Goal: Obtain resource: Download file/media

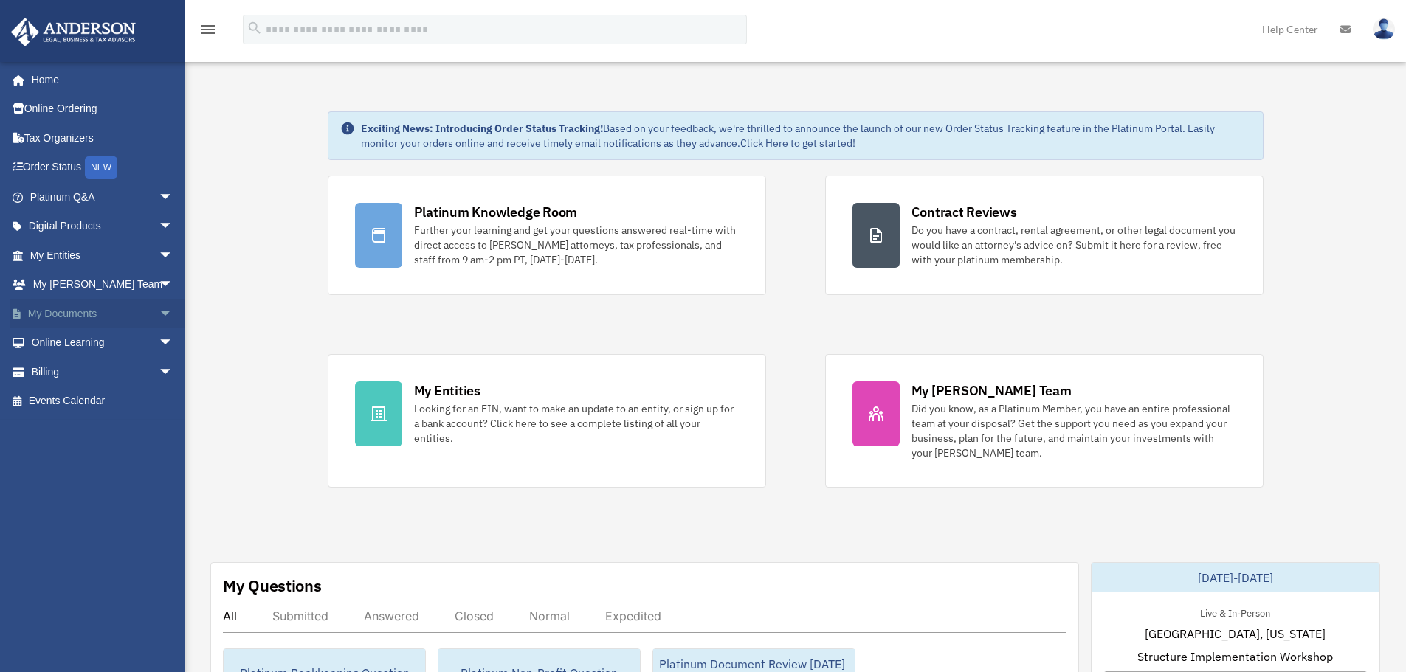
click at [69, 312] on link "My Documents arrow_drop_down" at bounding box center [102, 314] width 185 height 30
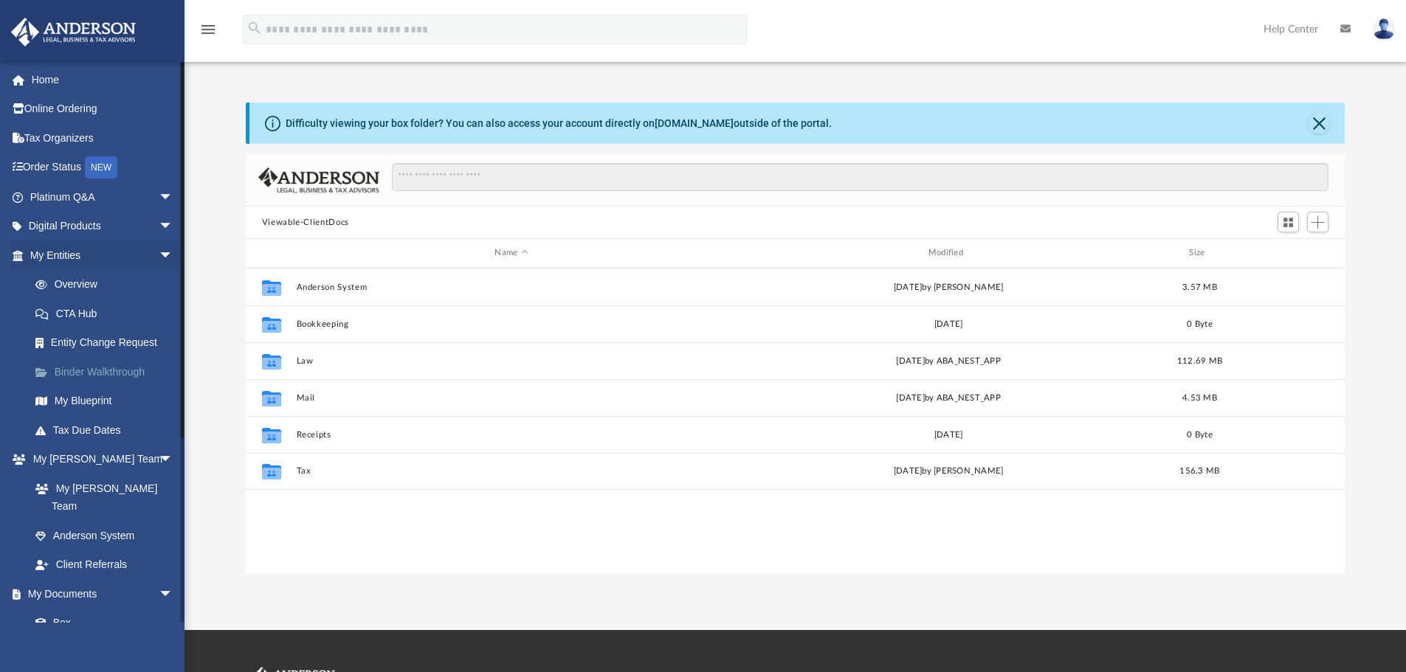
scroll to position [325, 1088]
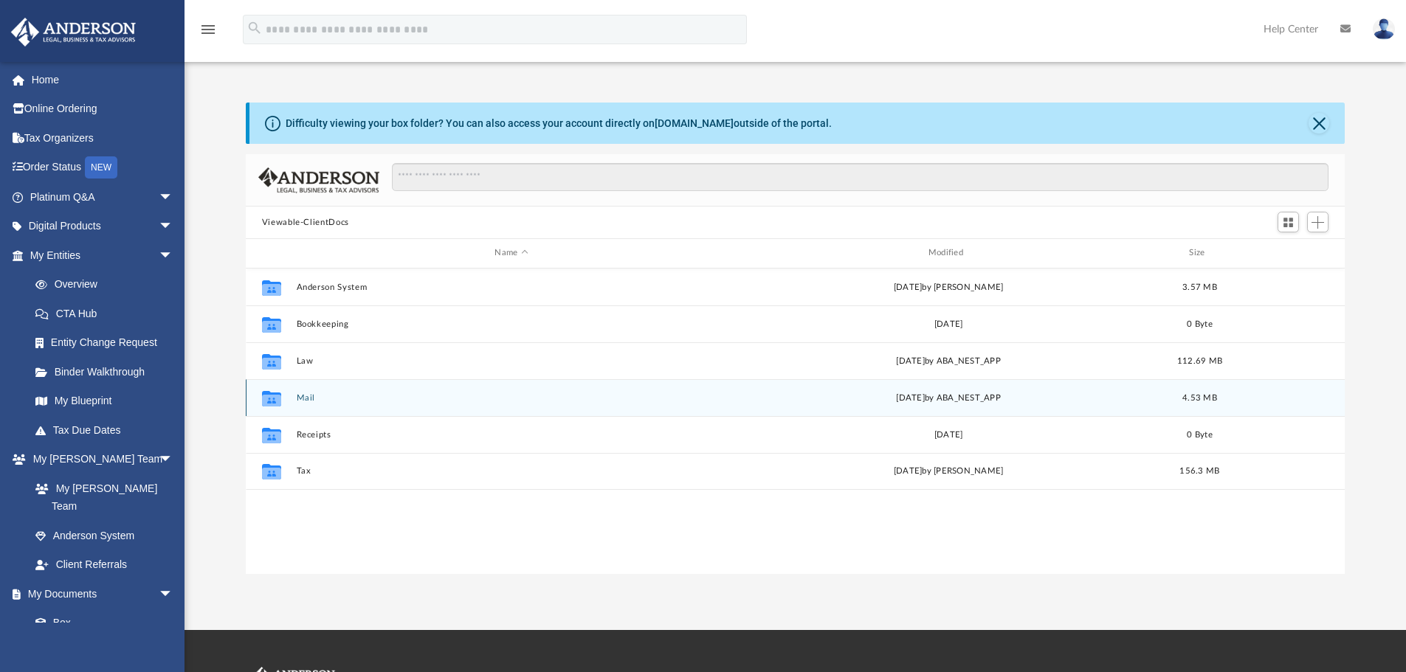
click at [309, 397] on button "Mail" at bounding box center [511, 398] width 430 height 10
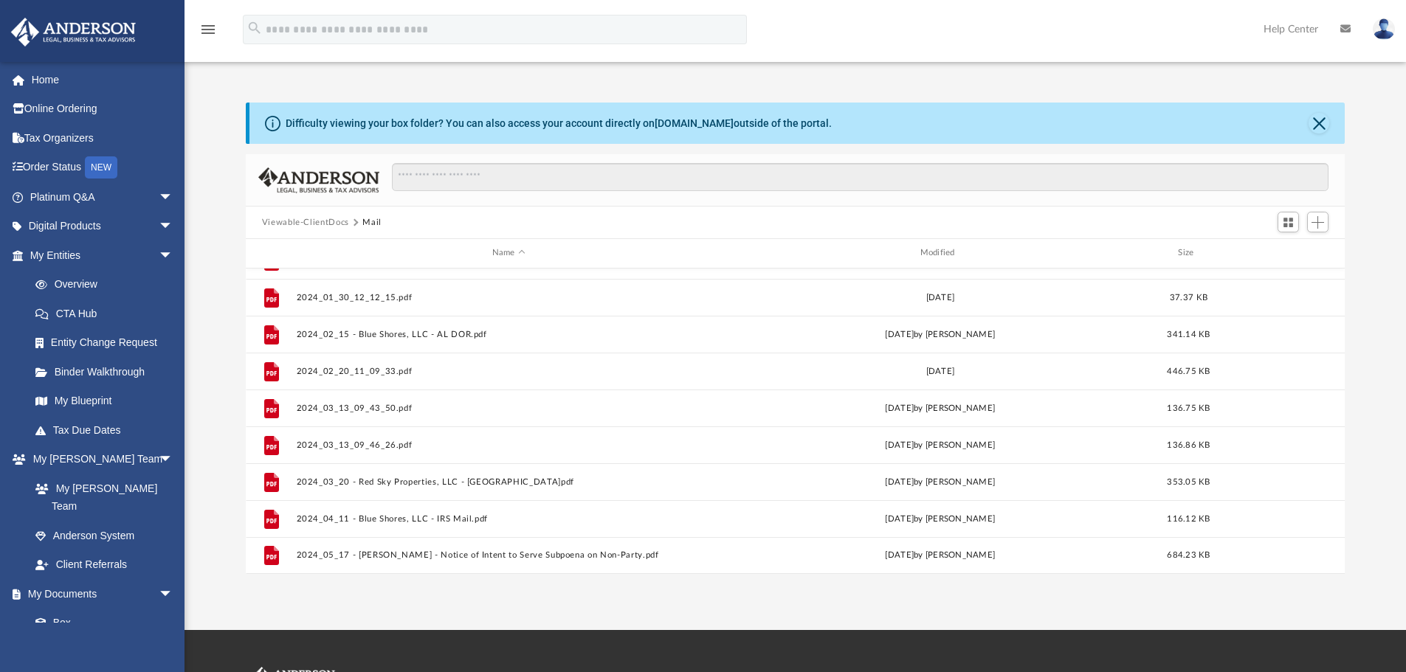
scroll to position [0, 0]
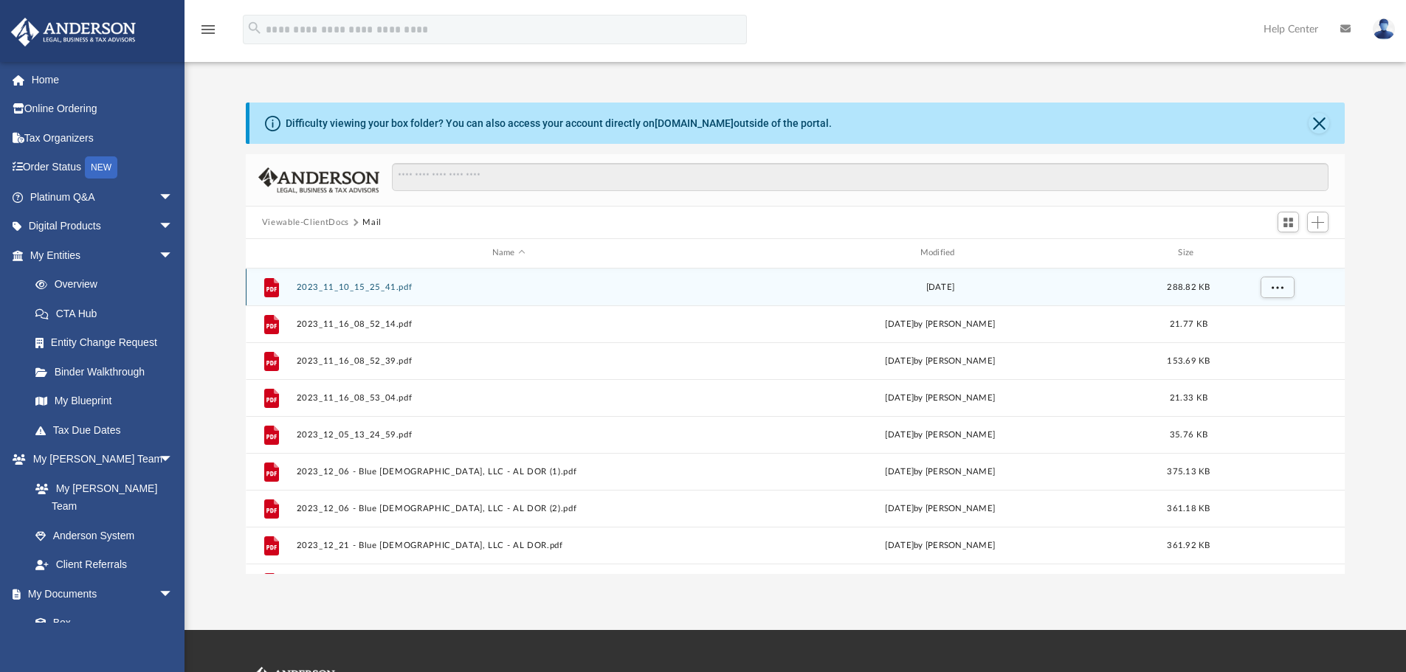
click at [350, 287] on button "2023_11_10_15_25_41.pdf" at bounding box center [508, 288] width 425 height 10
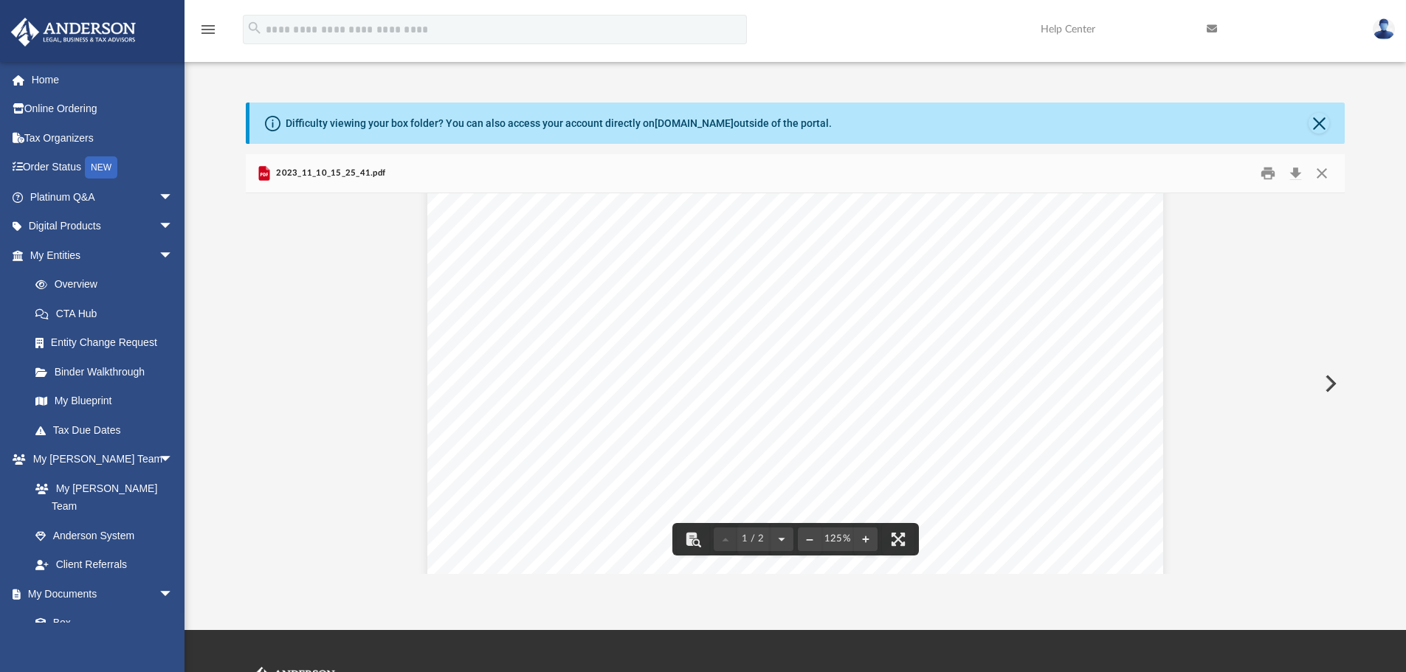
scroll to position [517, 0]
click at [1314, 119] on button "Close" at bounding box center [1319, 123] width 21 height 21
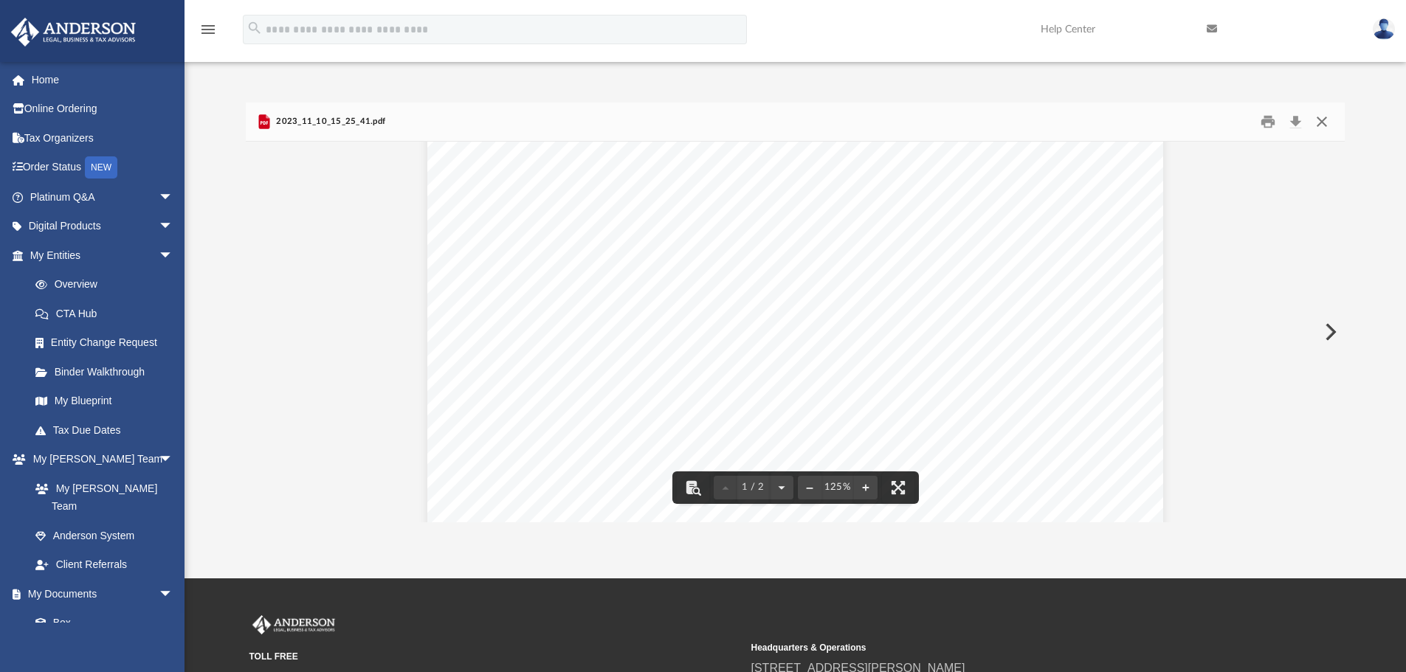
click at [1324, 123] on button "Close" at bounding box center [1322, 122] width 27 height 23
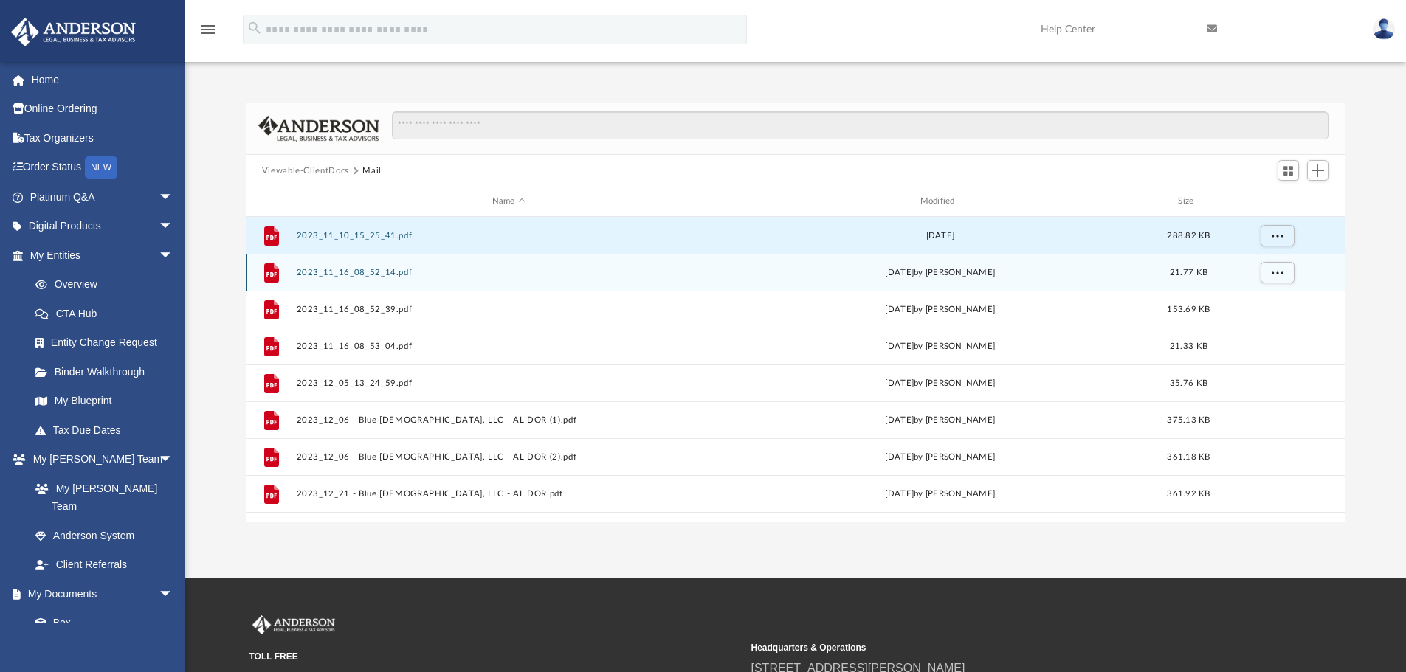
click at [354, 268] on button "2023_11_16_08_52_14.pdf" at bounding box center [508, 273] width 425 height 10
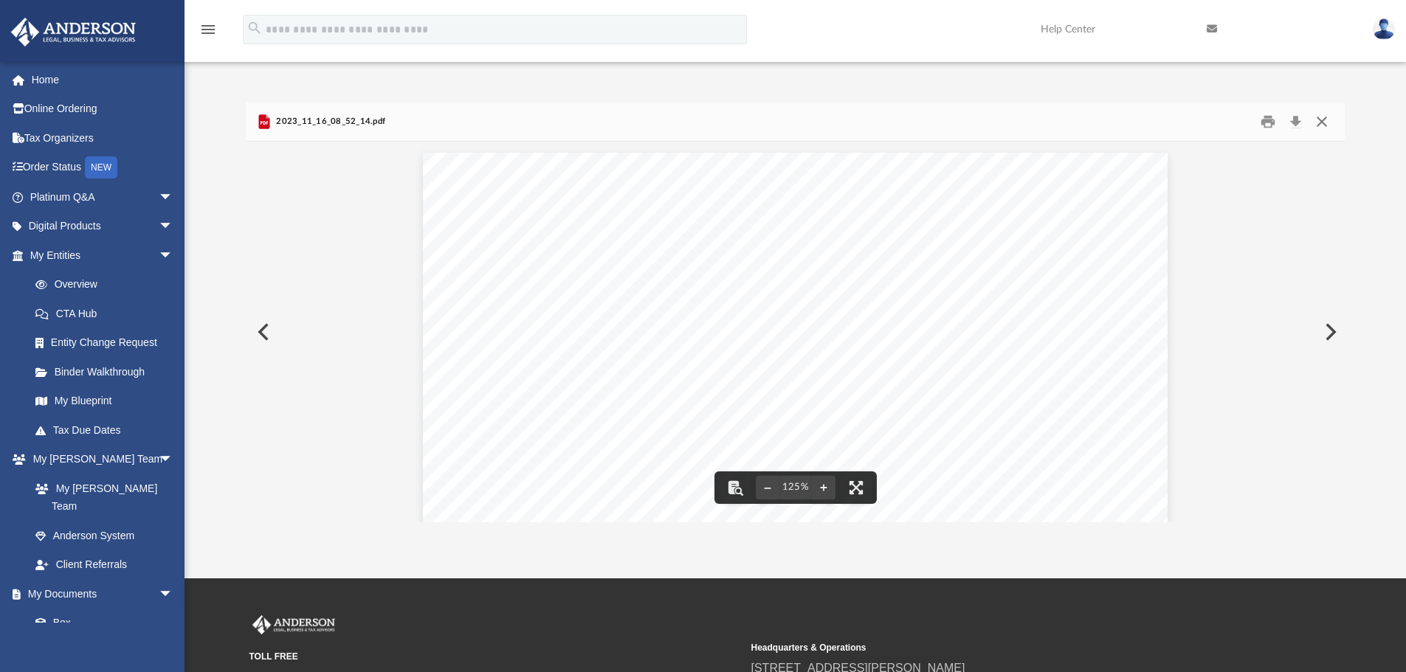
click at [1317, 123] on button "Close" at bounding box center [1322, 122] width 27 height 23
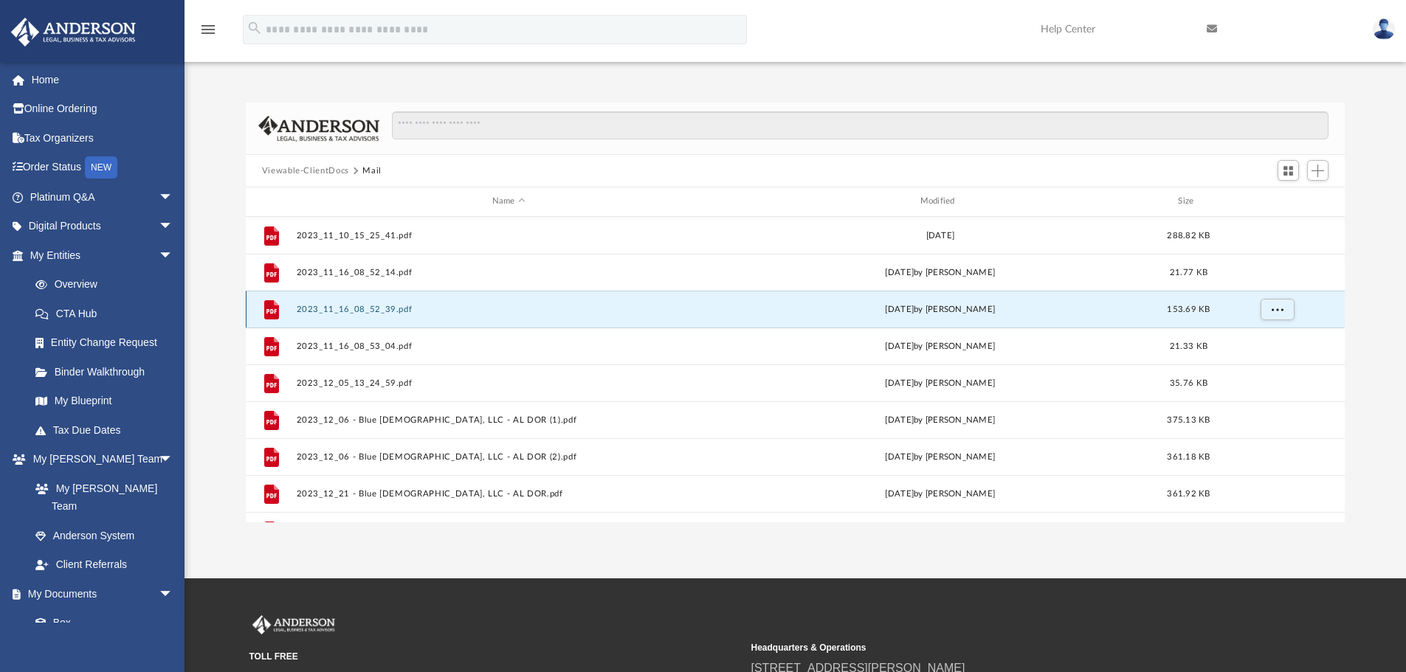
click at [392, 306] on button "2023_11_16_08_52_39.pdf" at bounding box center [508, 310] width 425 height 10
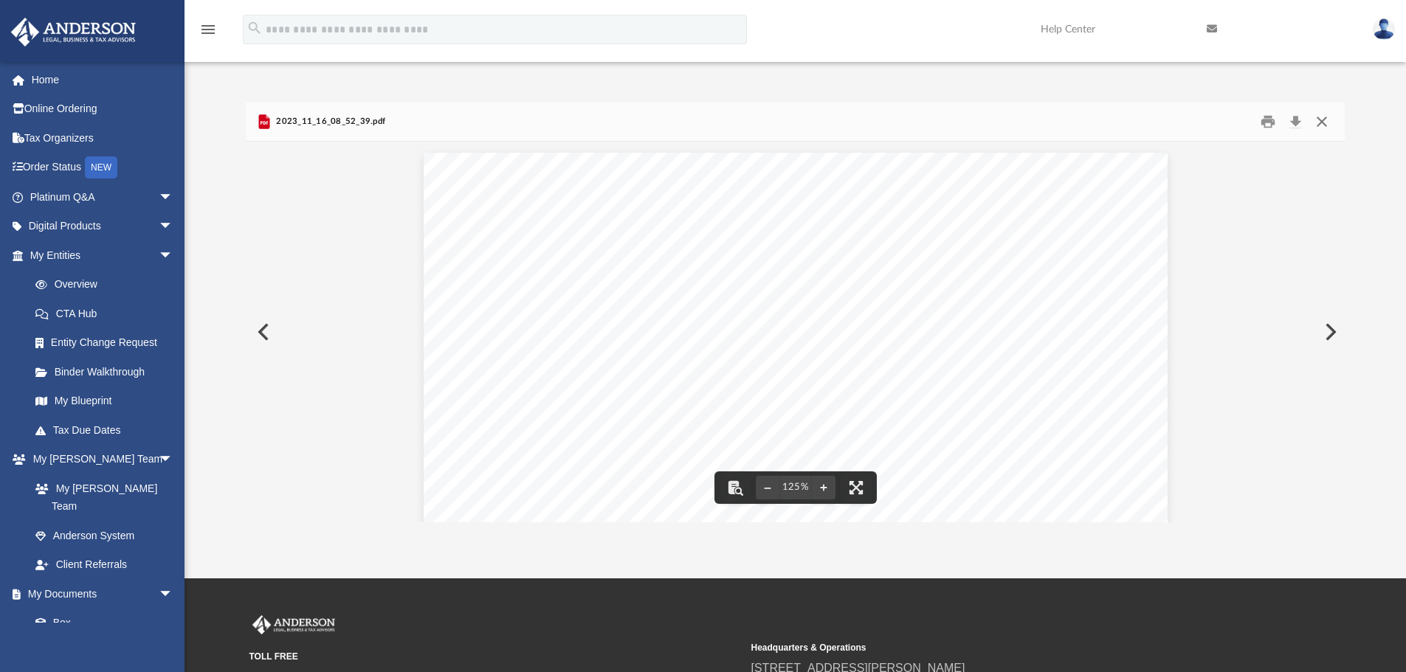
click at [1328, 125] on button "Close" at bounding box center [1322, 122] width 27 height 23
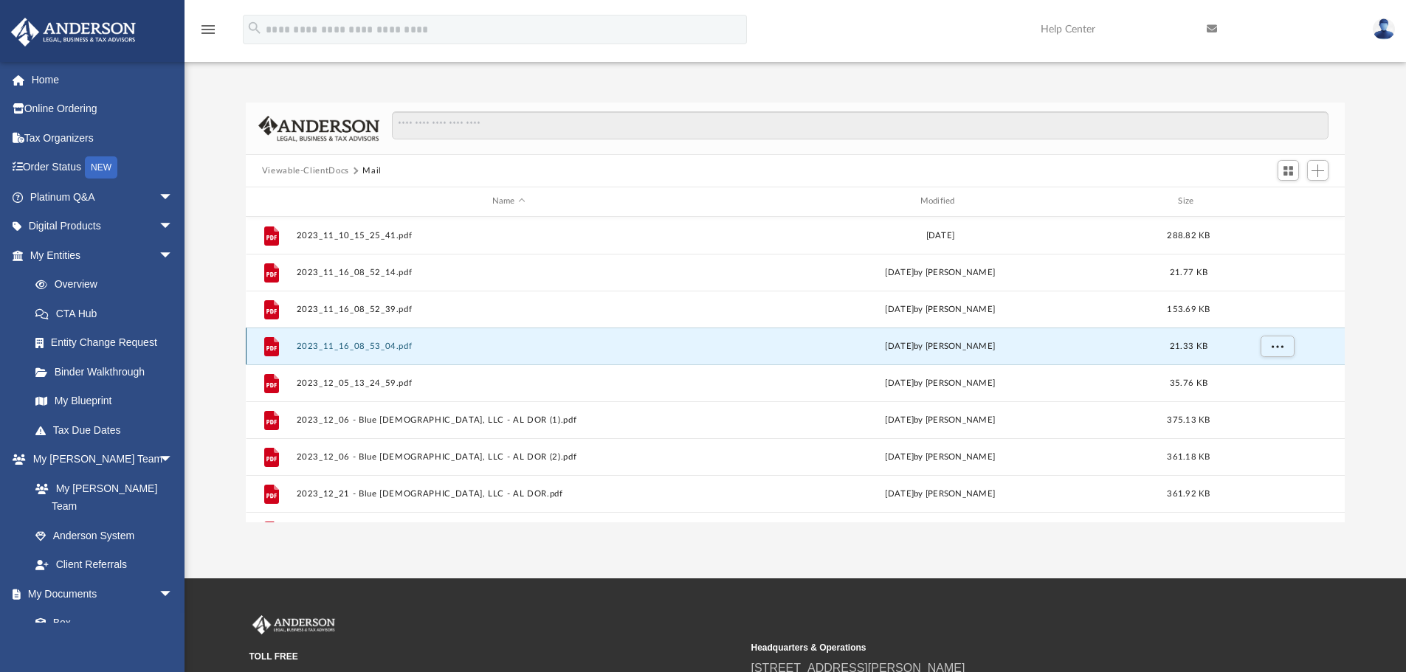
click at [501, 350] on button "2023_11_16_08_53_04.pdf" at bounding box center [508, 347] width 425 height 10
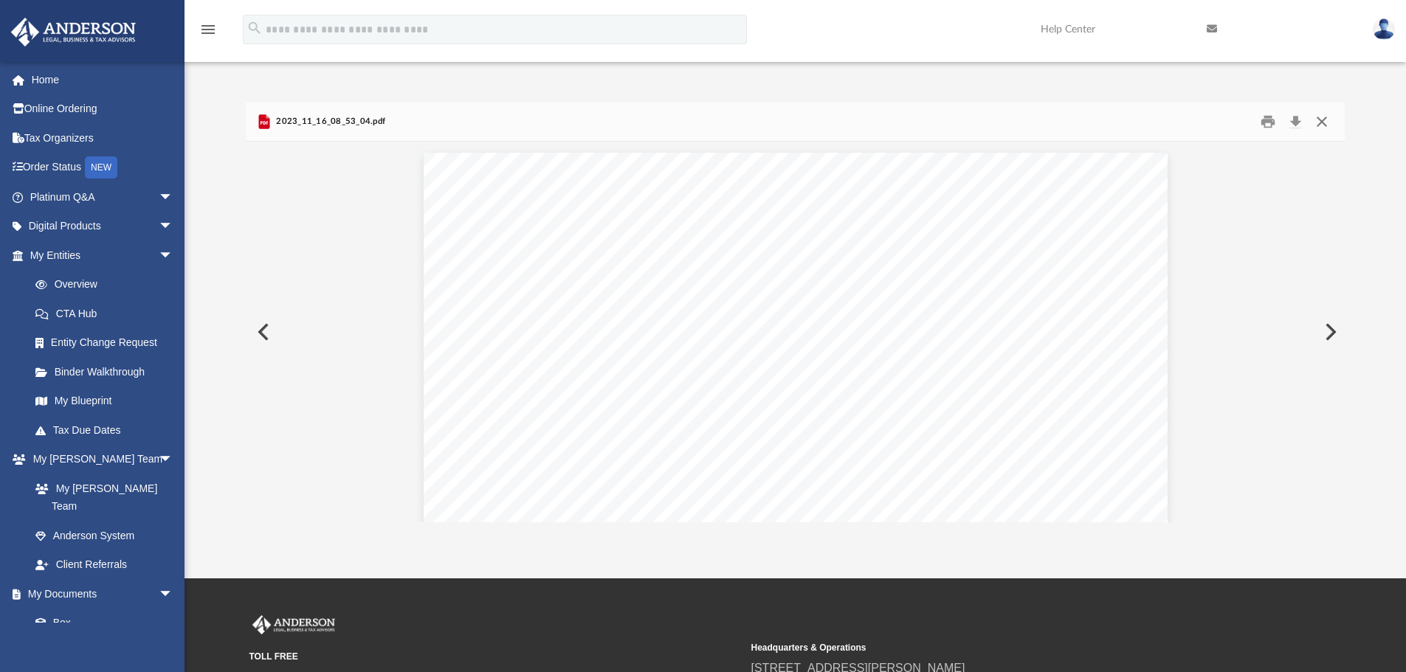
click at [1326, 126] on button "Close" at bounding box center [1322, 122] width 27 height 23
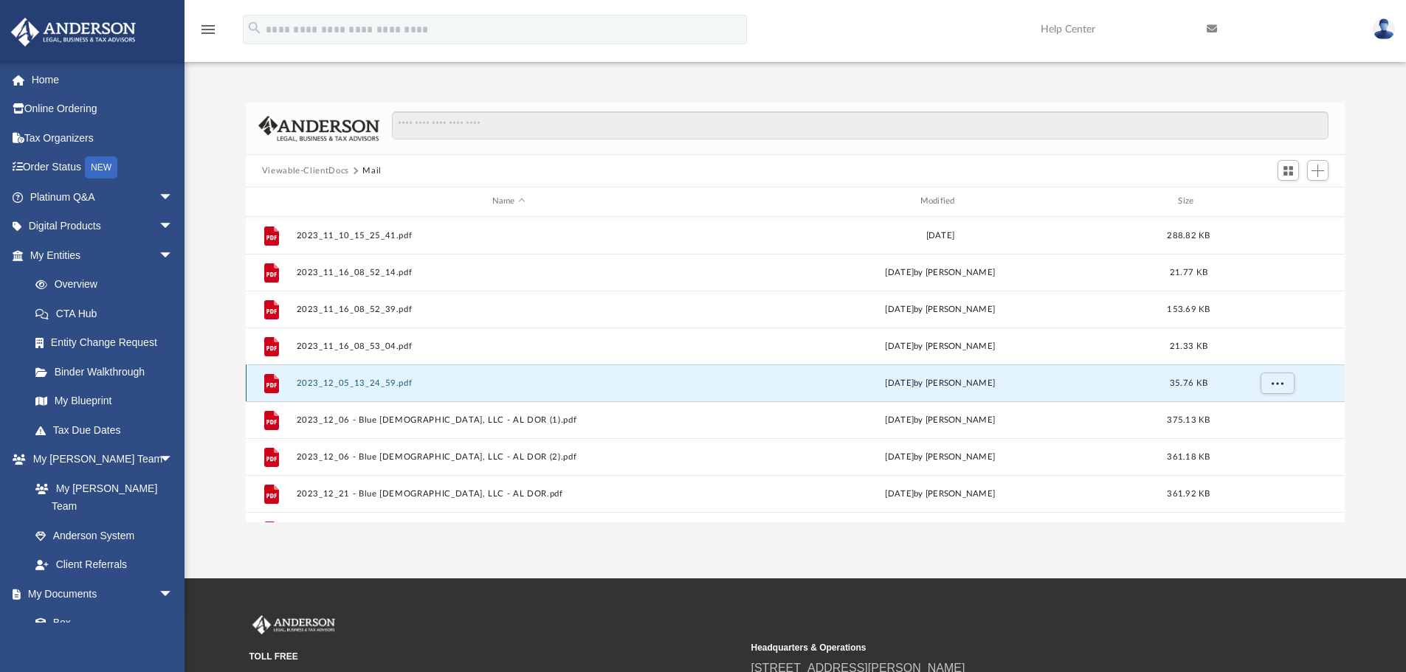
click at [390, 387] on button "2023_12_05_13_24_59.pdf" at bounding box center [508, 384] width 425 height 10
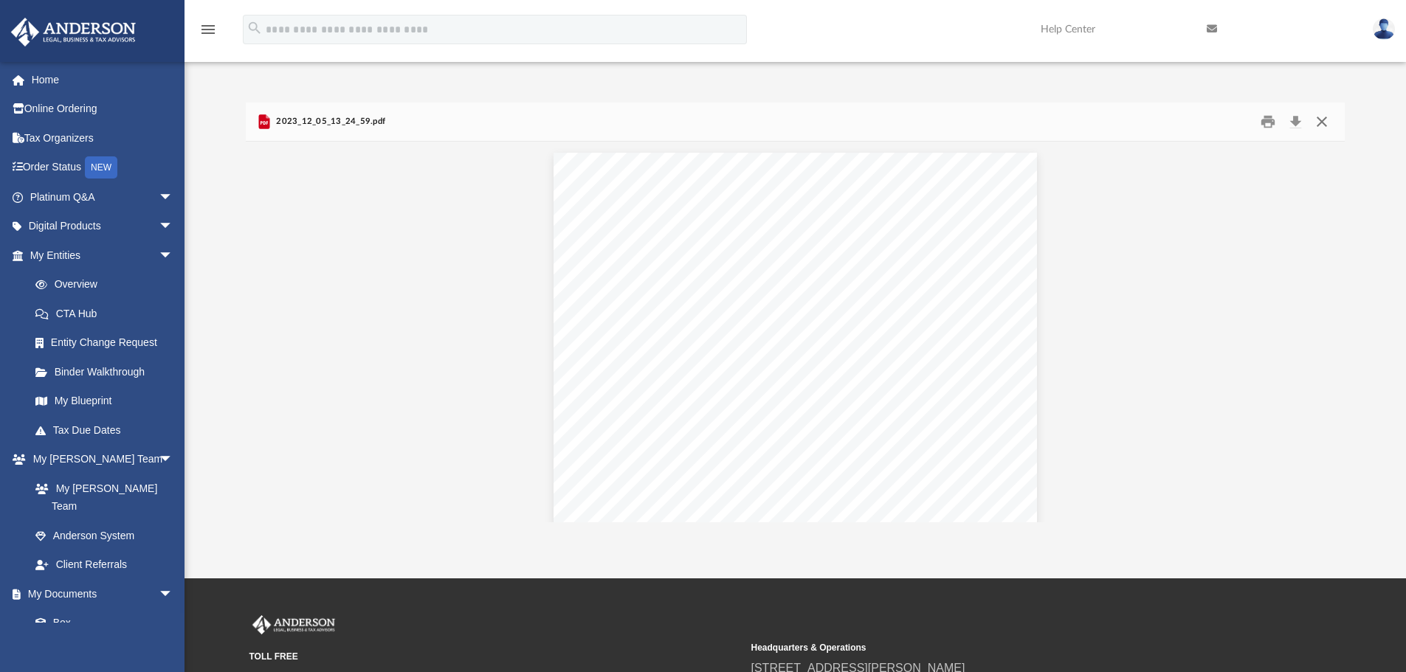
click at [1326, 123] on button "Close" at bounding box center [1322, 122] width 27 height 23
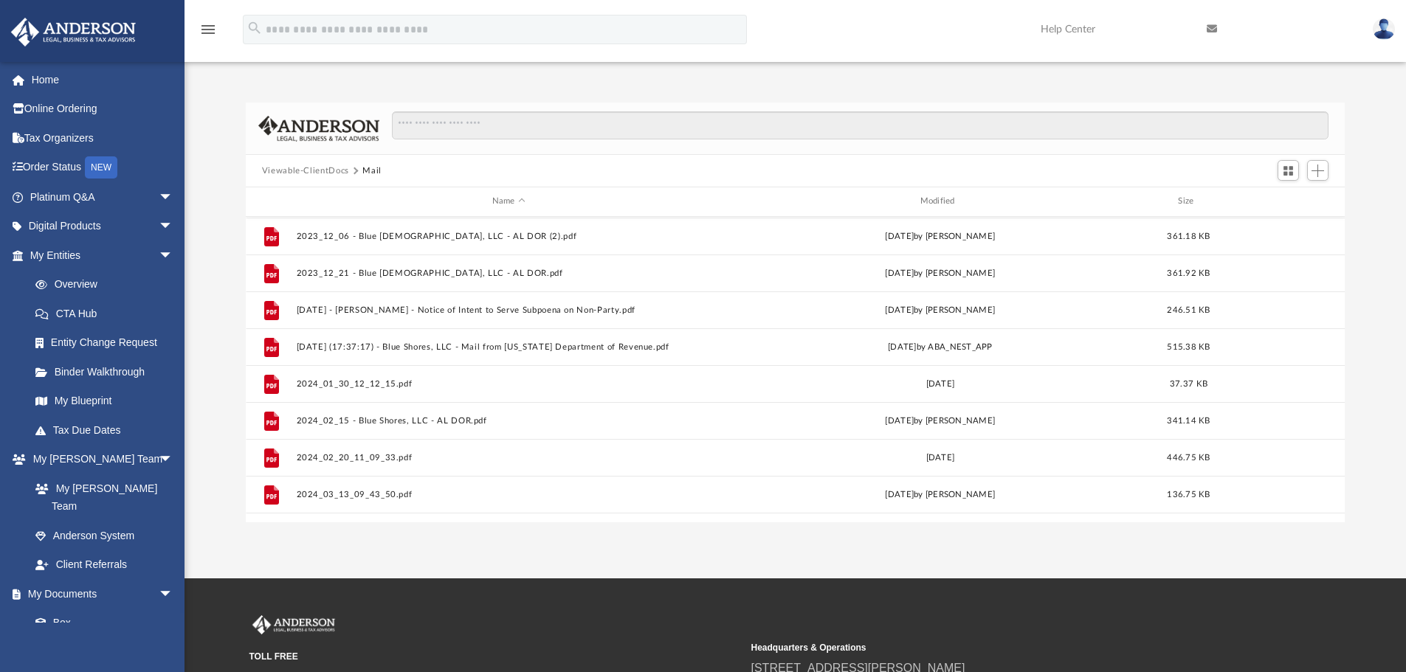
scroll to position [221, 0]
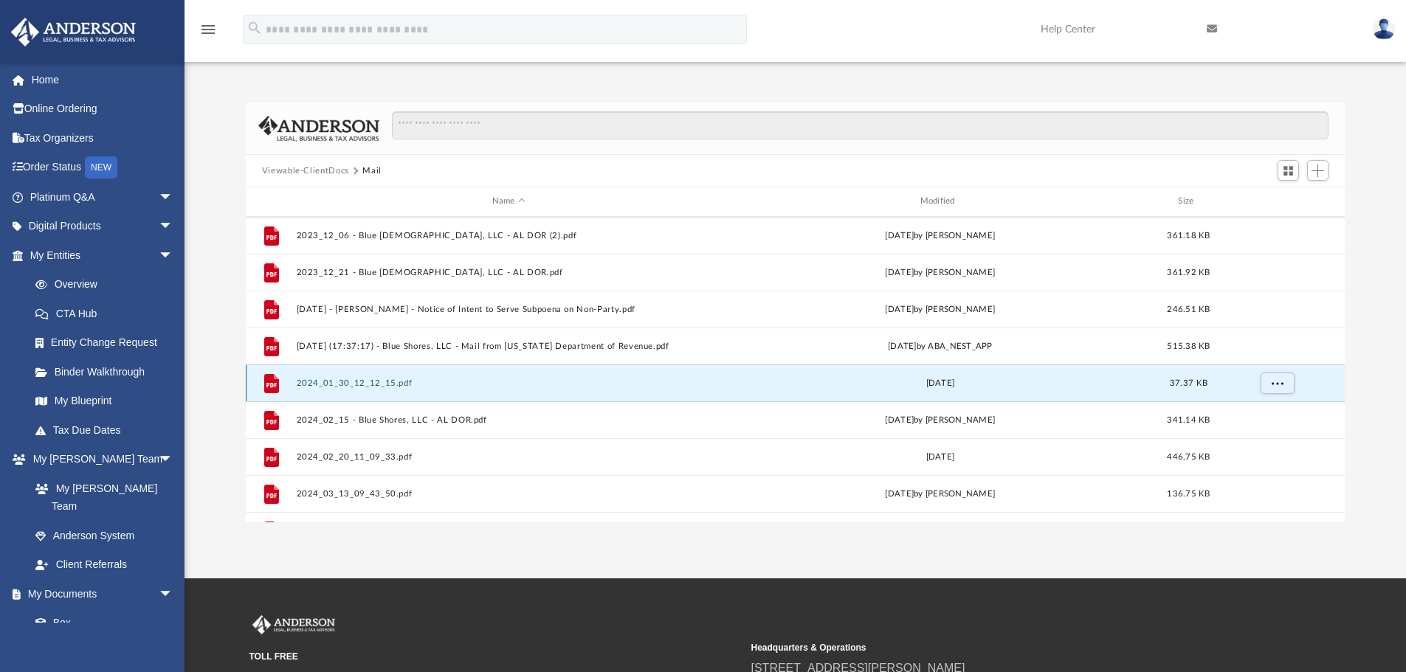
click at [365, 384] on button "2024_01_30_12_12_15.pdf" at bounding box center [508, 384] width 425 height 10
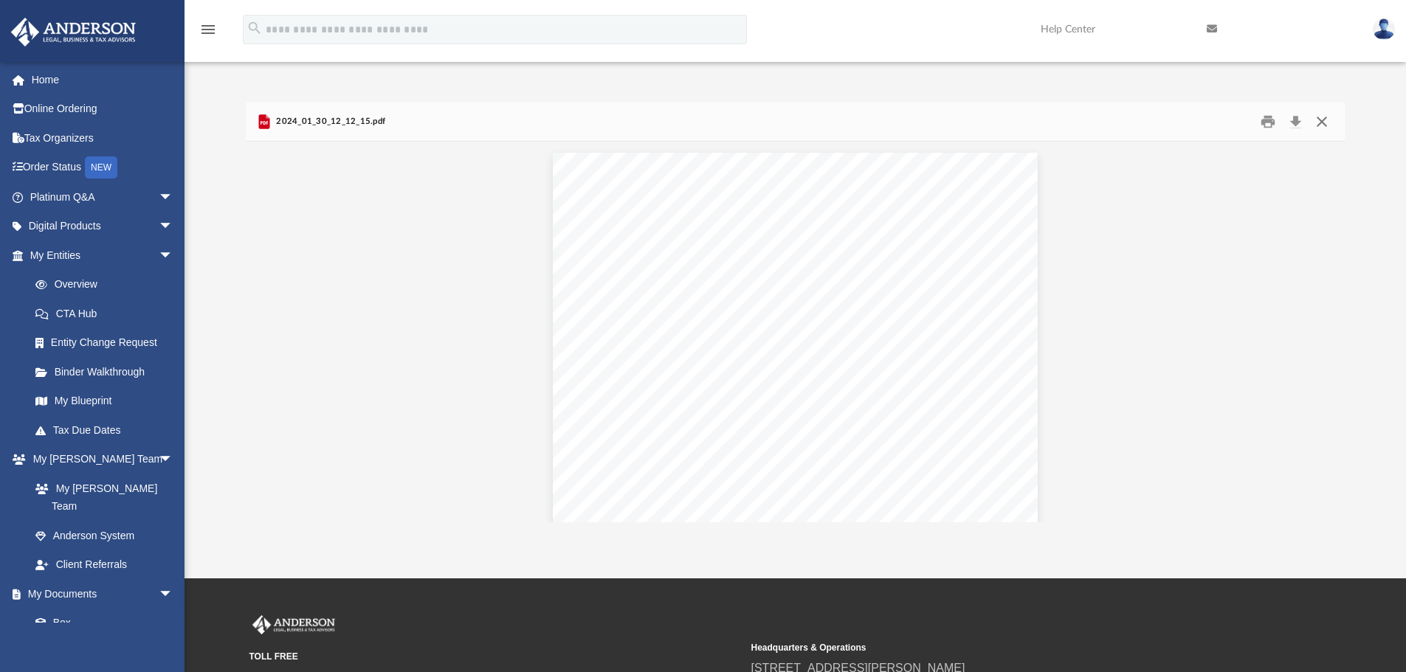
click at [1321, 126] on button "Close" at bounding box center [1322, 122] width 27 height 23
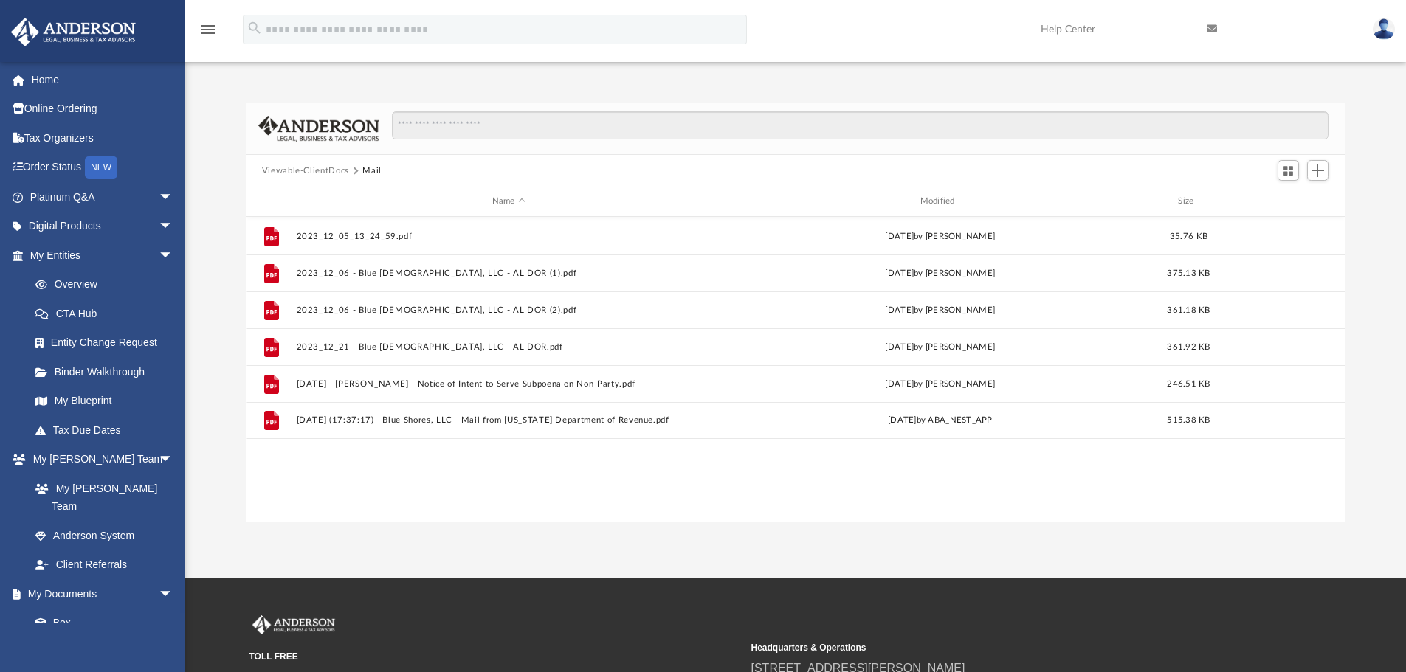
scroll to position [0, 0]
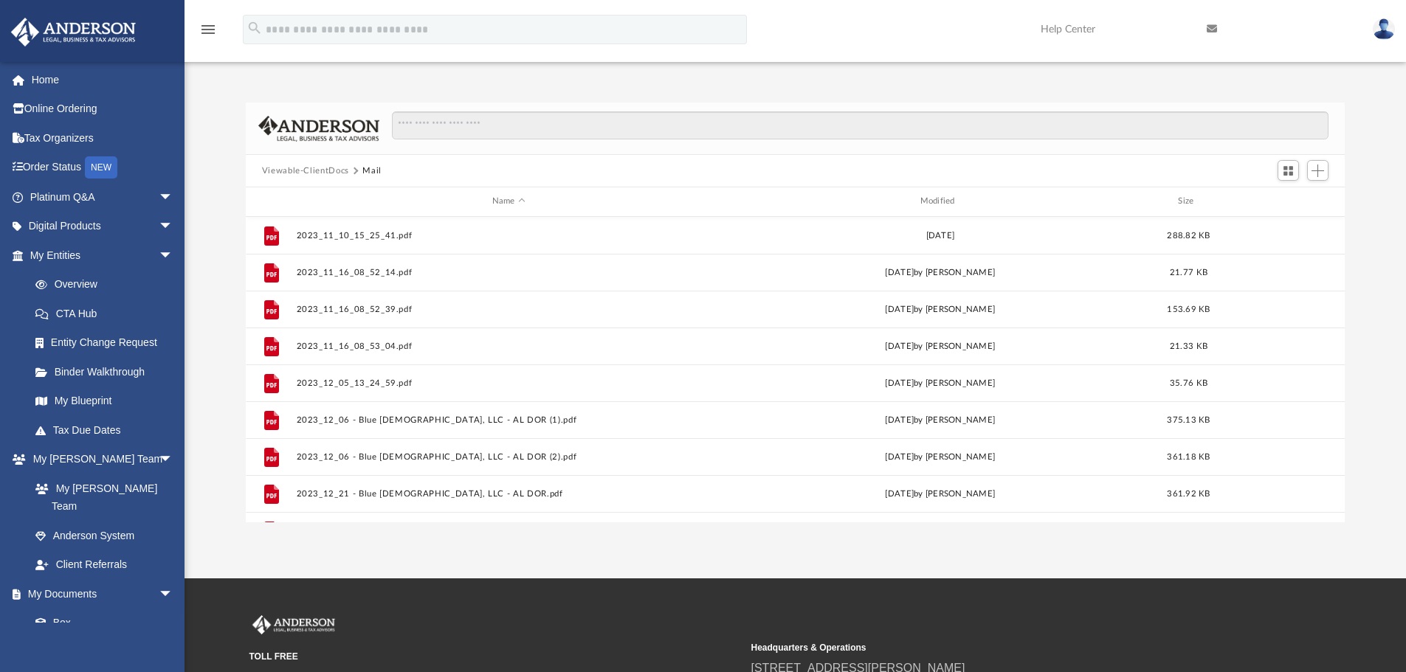
click at [339, 168] on button "Viewable-ClientDocs" at bounding box center [305, 171] width 87 height 13
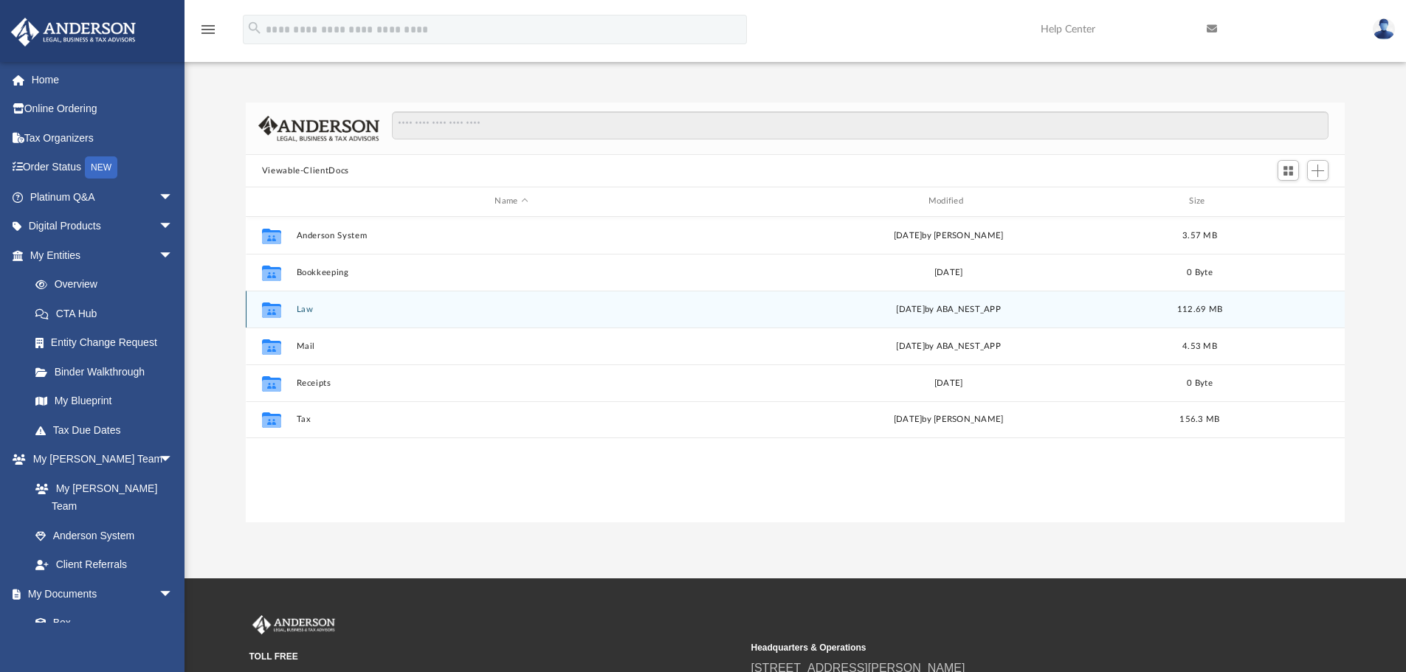
click at [301, 308] on button "Law" at bounding box center [511, 310] width 430 height 10
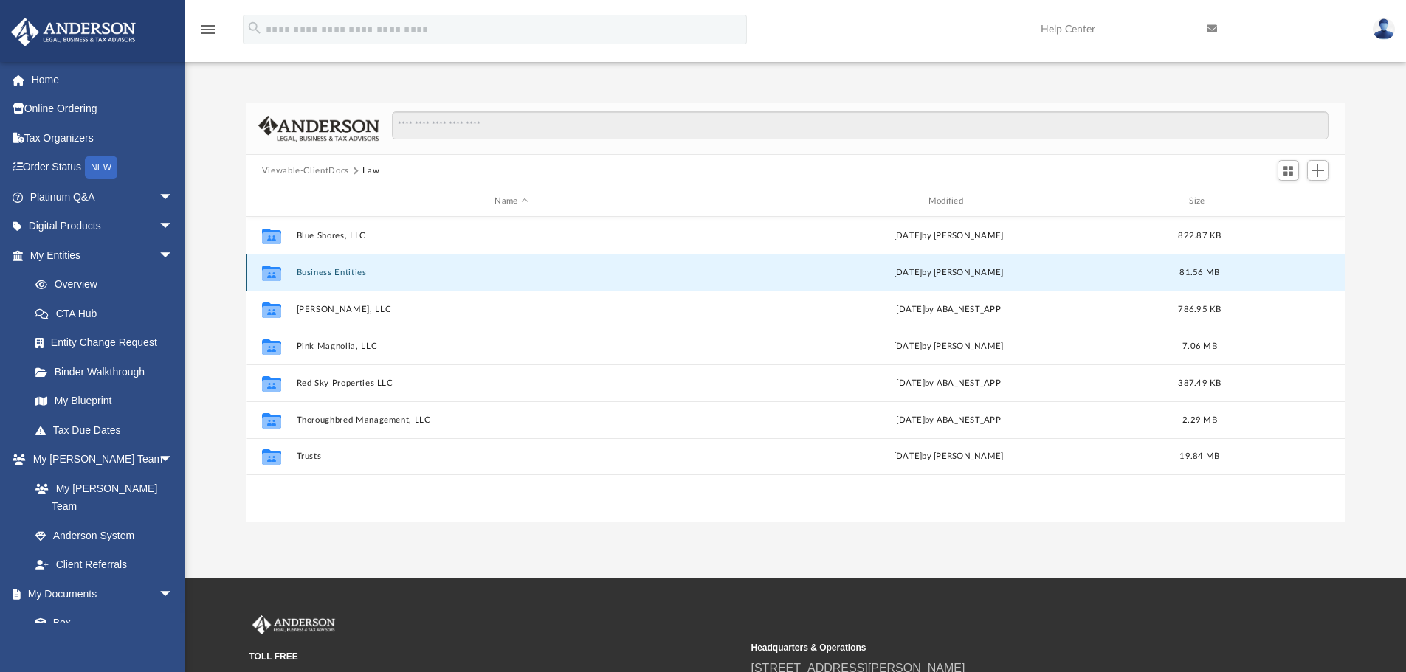
click at [339, 275] on button "Business Entities" at bounding box center [511, 273] width 430 height 10
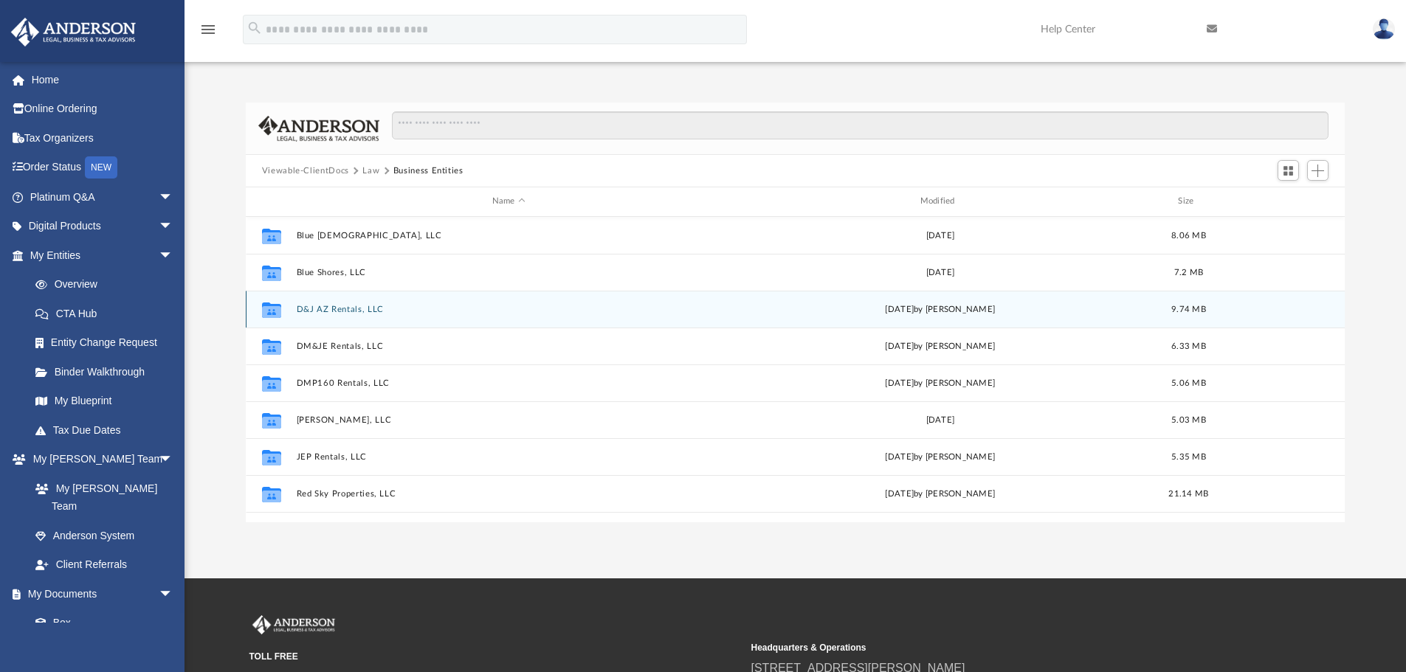
click at [342, 308] on button "D&J AZ Rentals, LLC" at bounding box center [508, 310] width 425 height 10
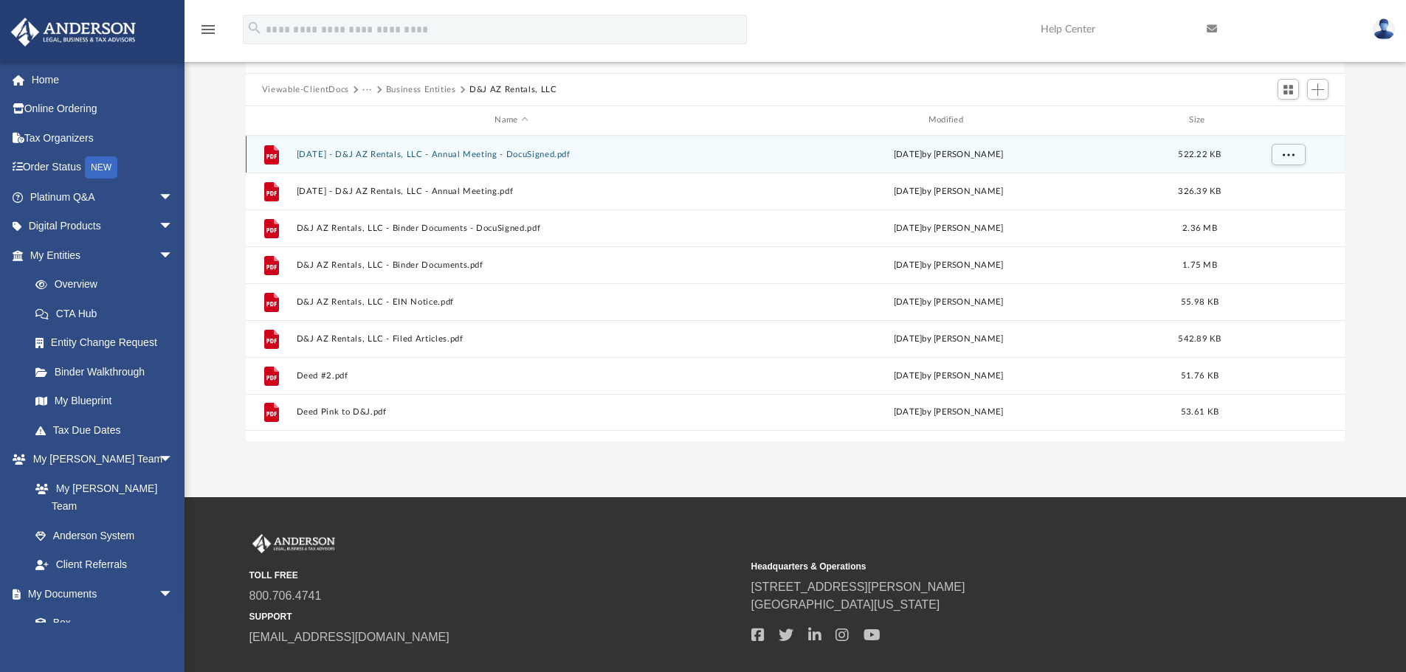
scroll to position [170, 0]
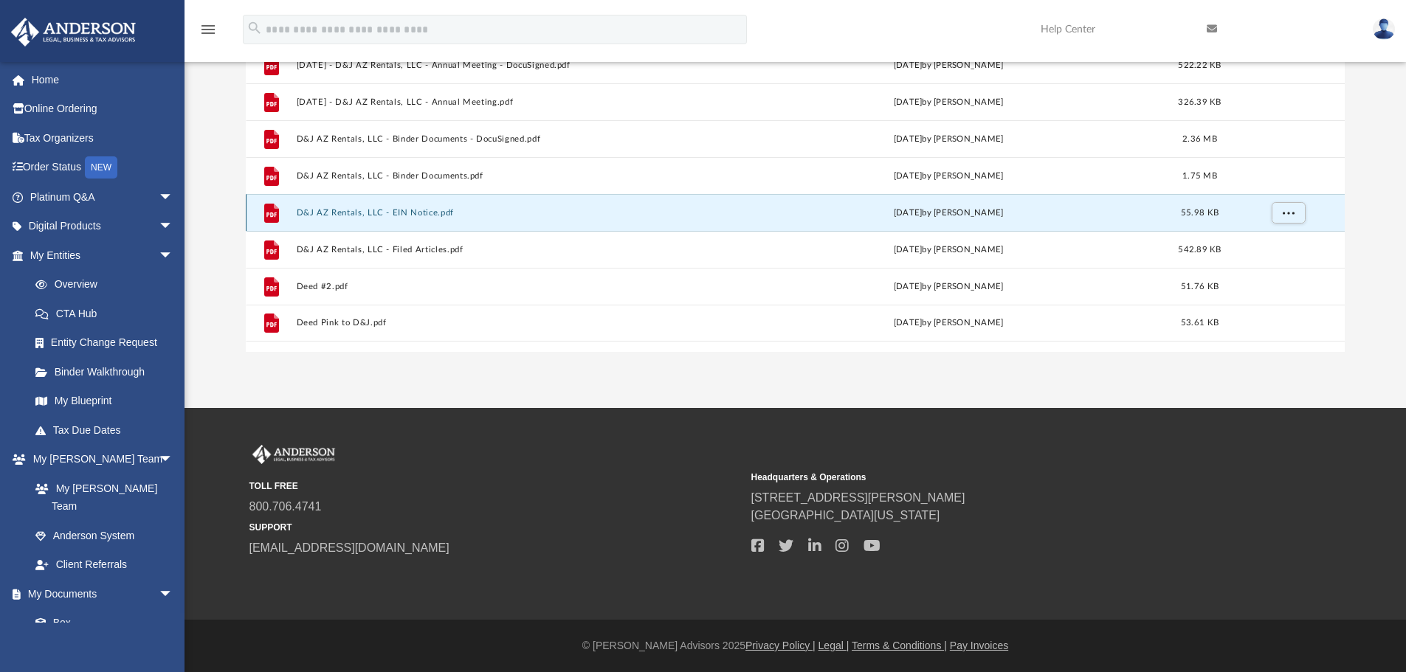
click at [351, 210] on button "D&J AZ Rentals, LLC - EIN Notice.pdf" at bounding box center [511, 213] width 430 height 10
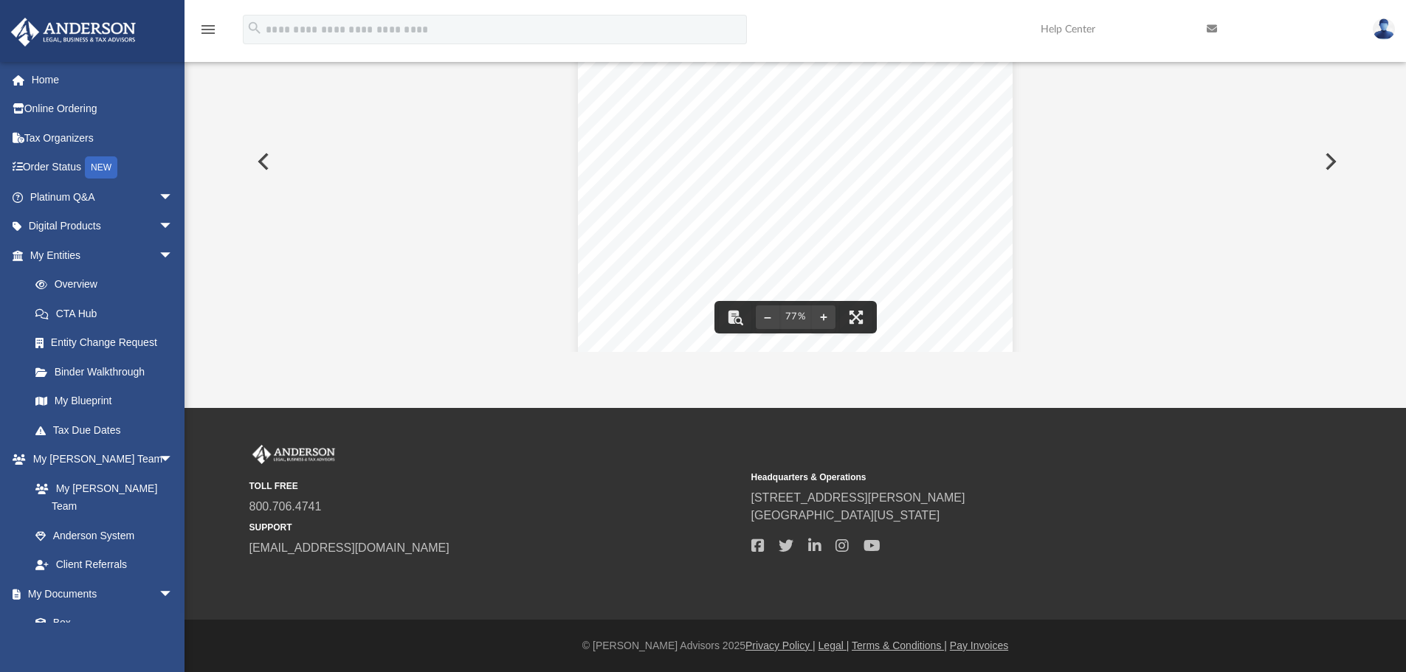
scroll to position [0, 0]
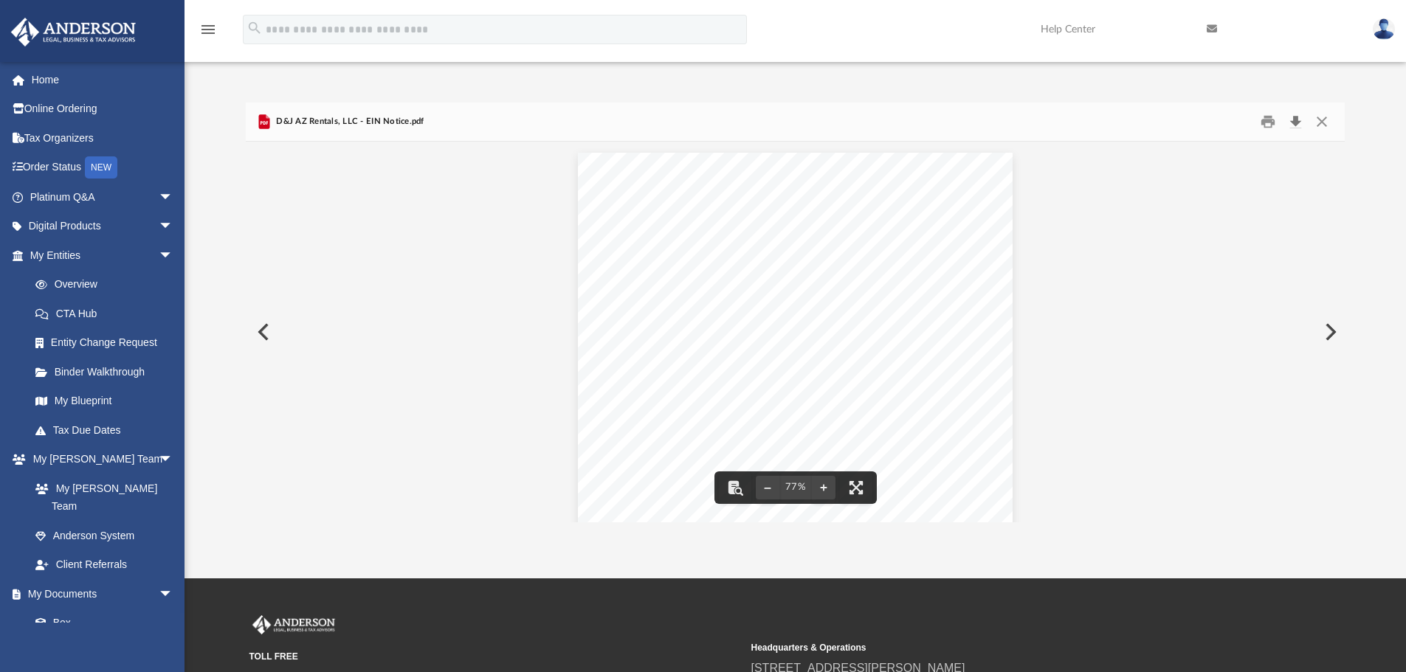
click at [1295, 122] on button "Download" at bounding box center [1295, 122] width 27 height 23
